Goal: Task Accomplishment & Management: Use online tool/utility

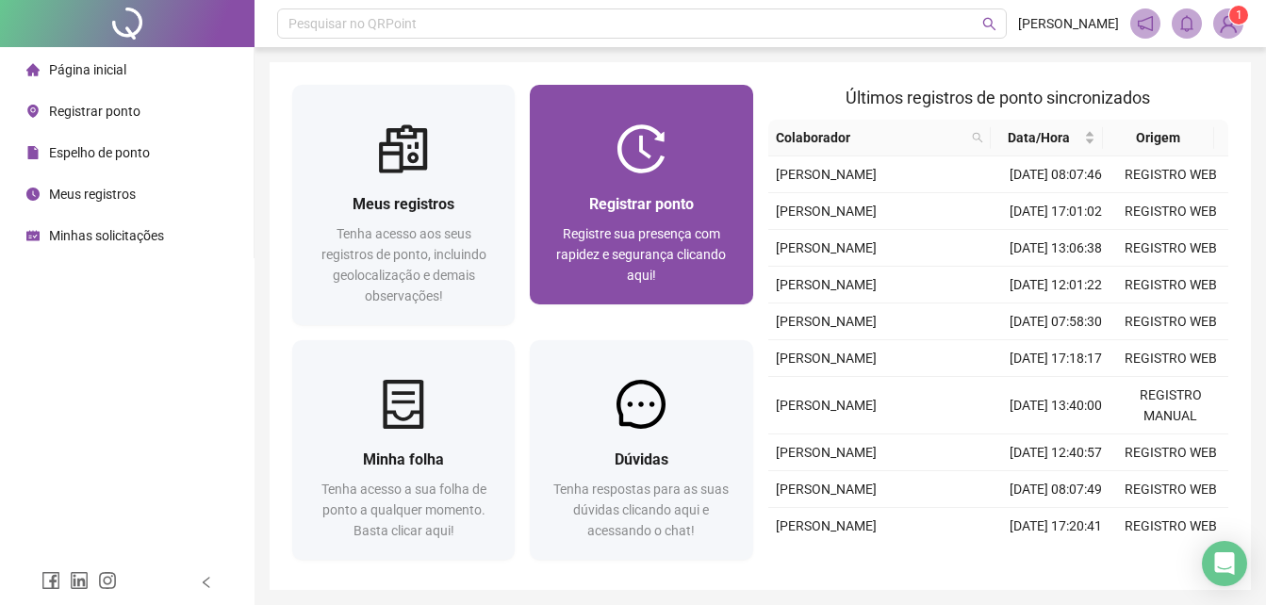
click at [624, 192] on div "Registrar ponto" at bounding box center [640, 204] width 177 height 24
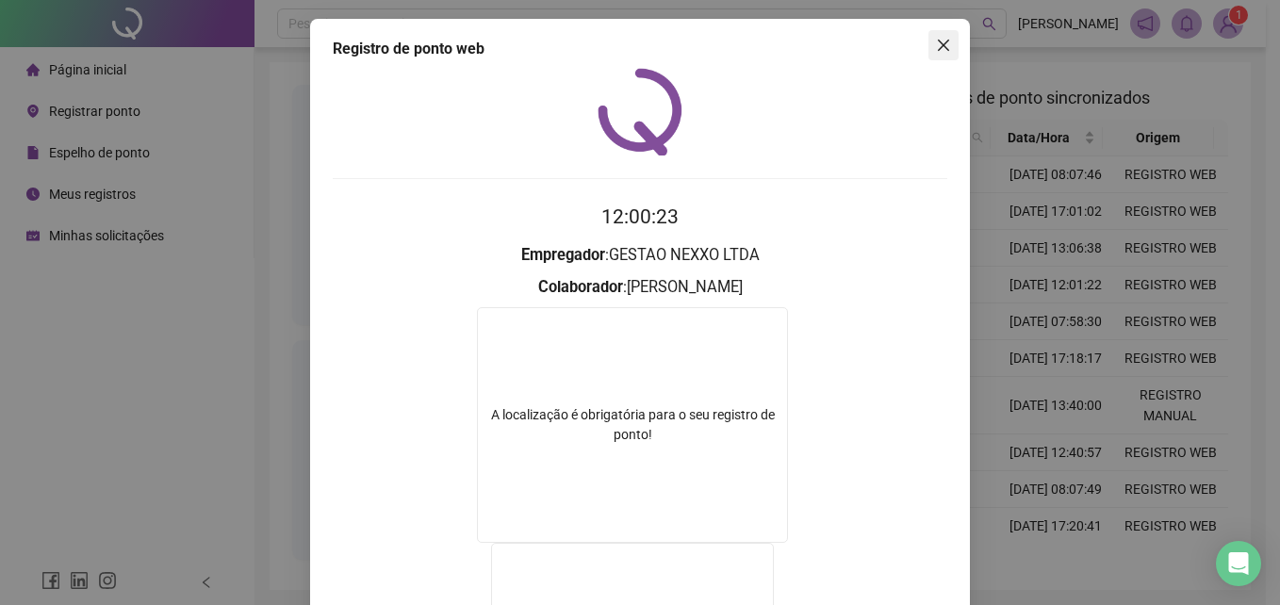
click at [936, 52] on icon "close" at bounding box center [943, 45] width 15 height 15
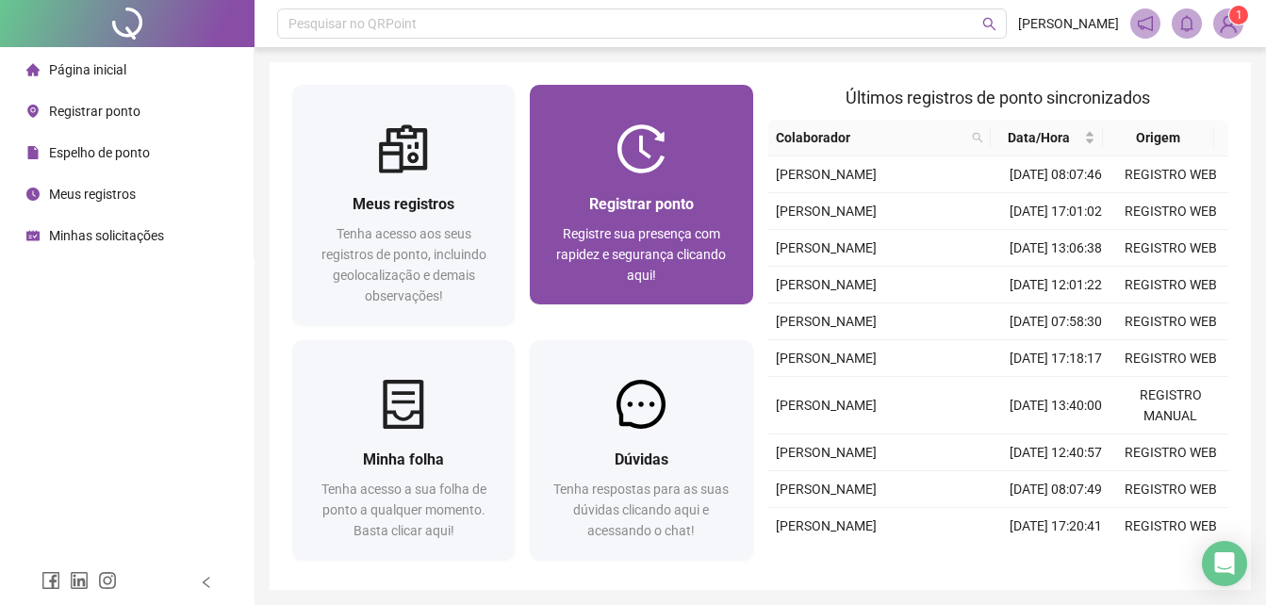
click at [722, 178] on div "Registrar ponto Registre sua presença com rapidez e segurança clicando aqui!" at bounding box center [641, 238] width 222 height 131
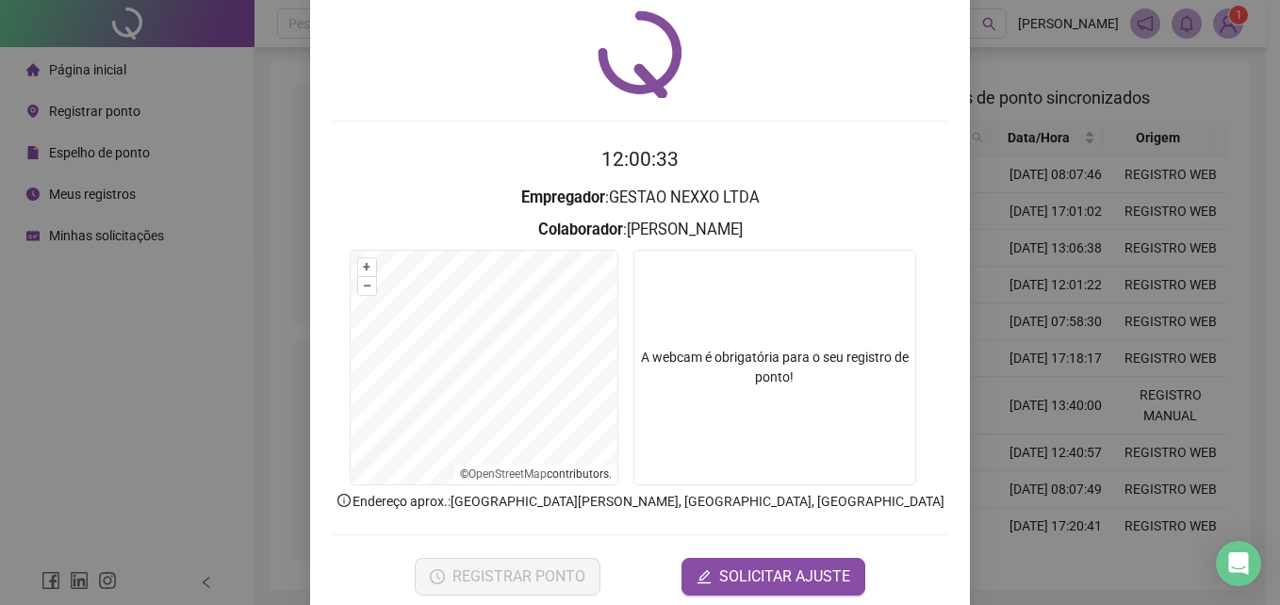
scroll to position [90, 0]
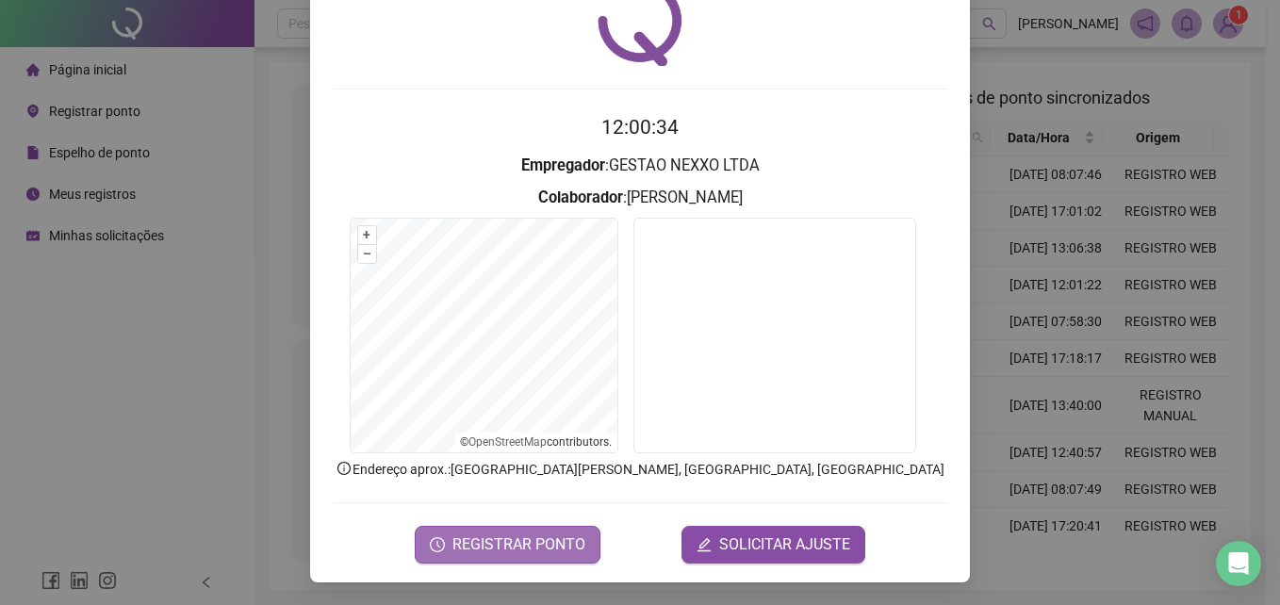
click at [487, 538] on span "REGISTRAR PONTO" at bounding box center [518, 544] width 133 height 23
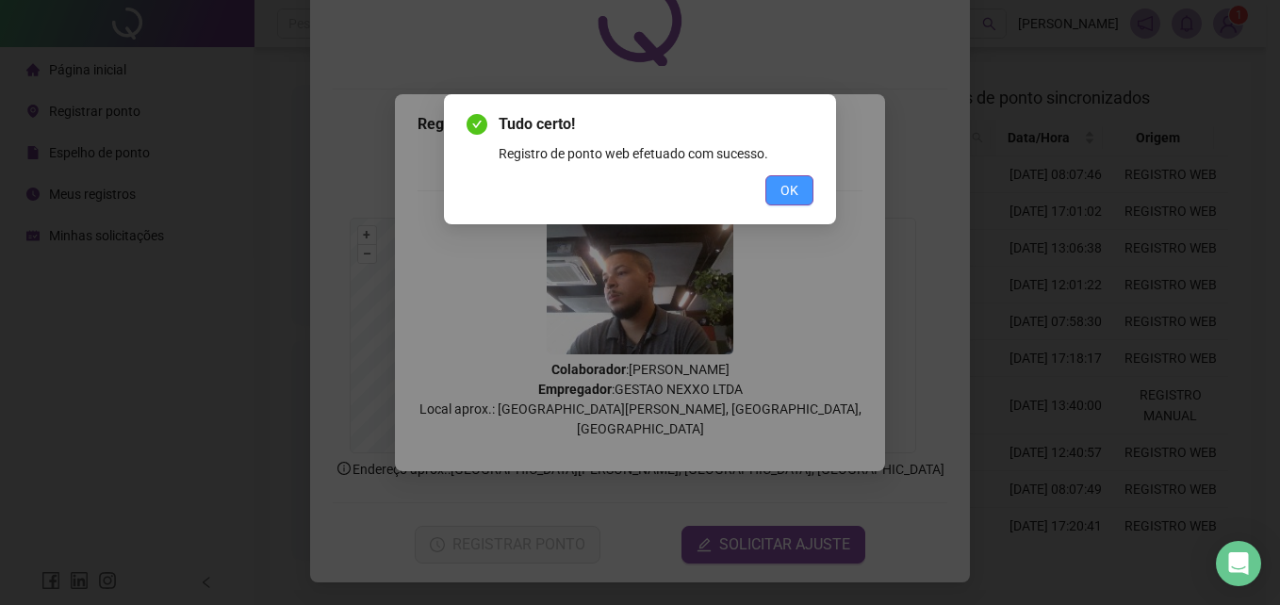
click at [797, 177] on button "OK" at bounding box center [789, 190] width 48 height 30
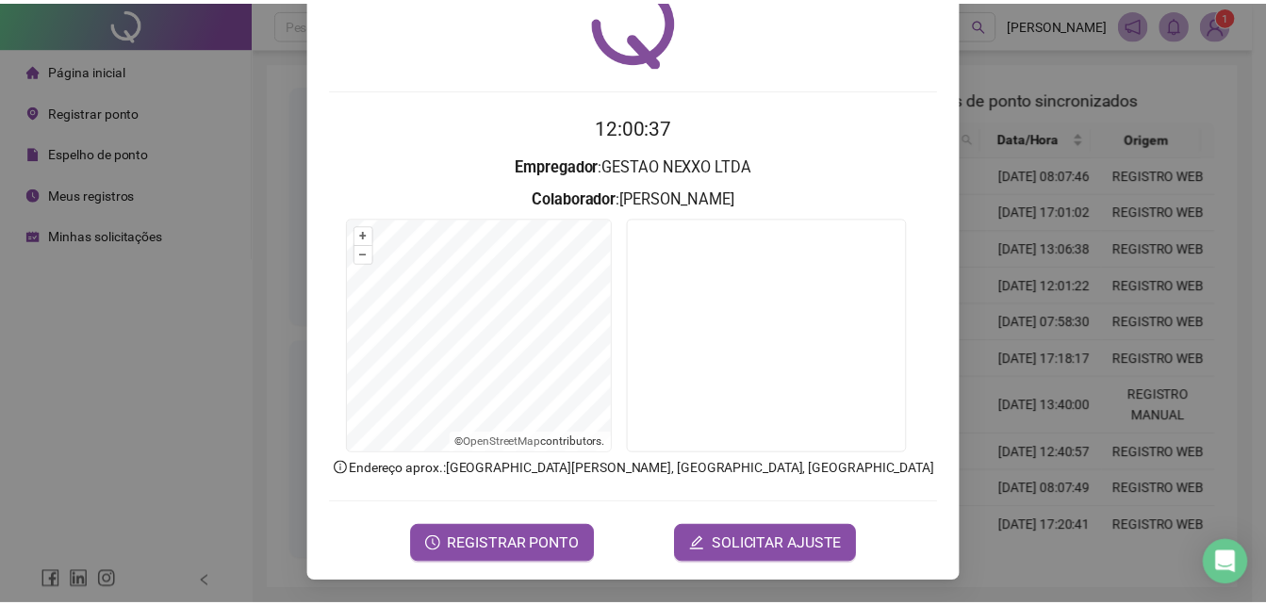
scroll to position [0, 0]
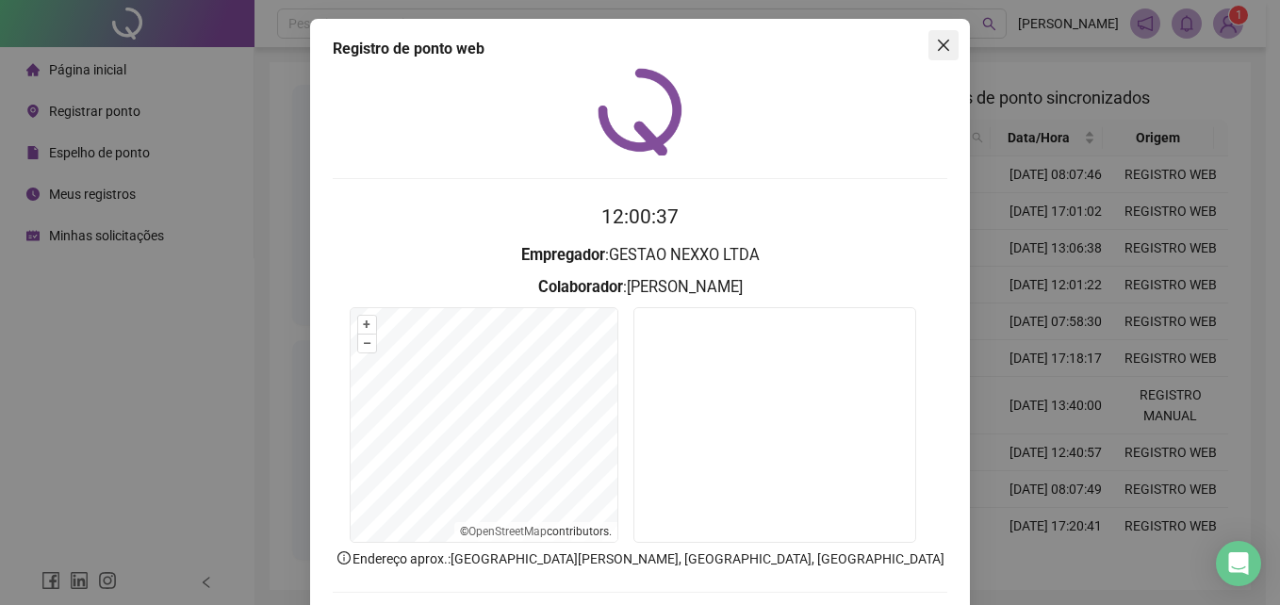
click at [936, 47] on icon "close" at bounding box center [943, 45] width 15 height 15
